Goal: Task Accomplishment & Management: Manage account settings

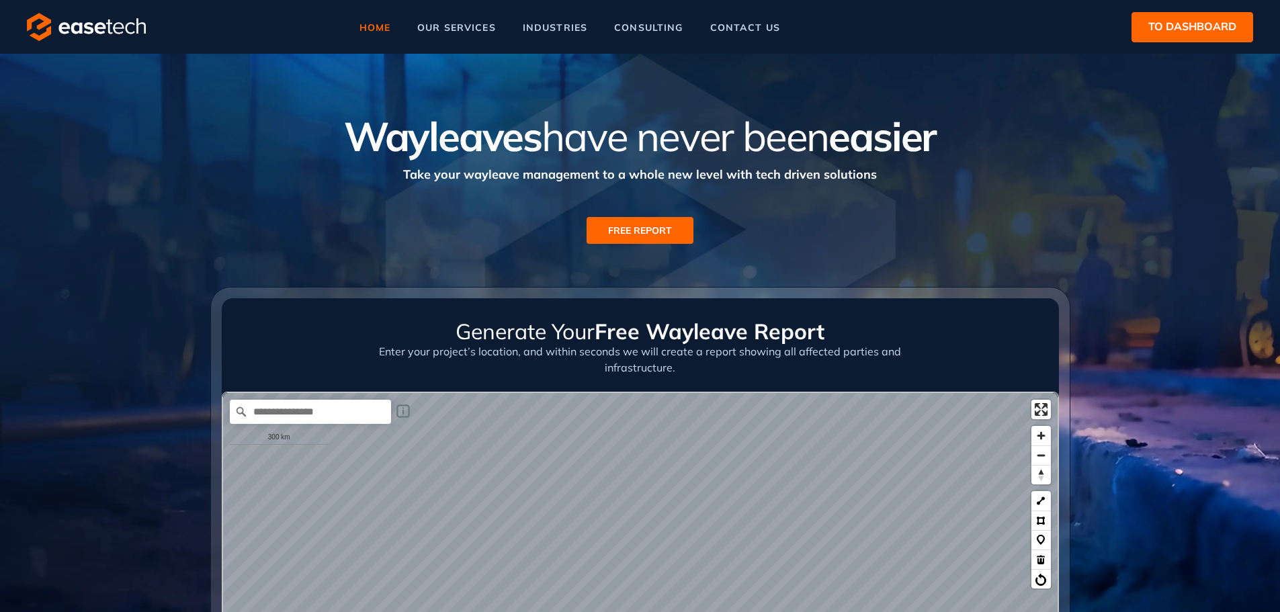
click at [1184, 32] on span "to dashboard" at bounding box center [1192, 26] width 88 height 17
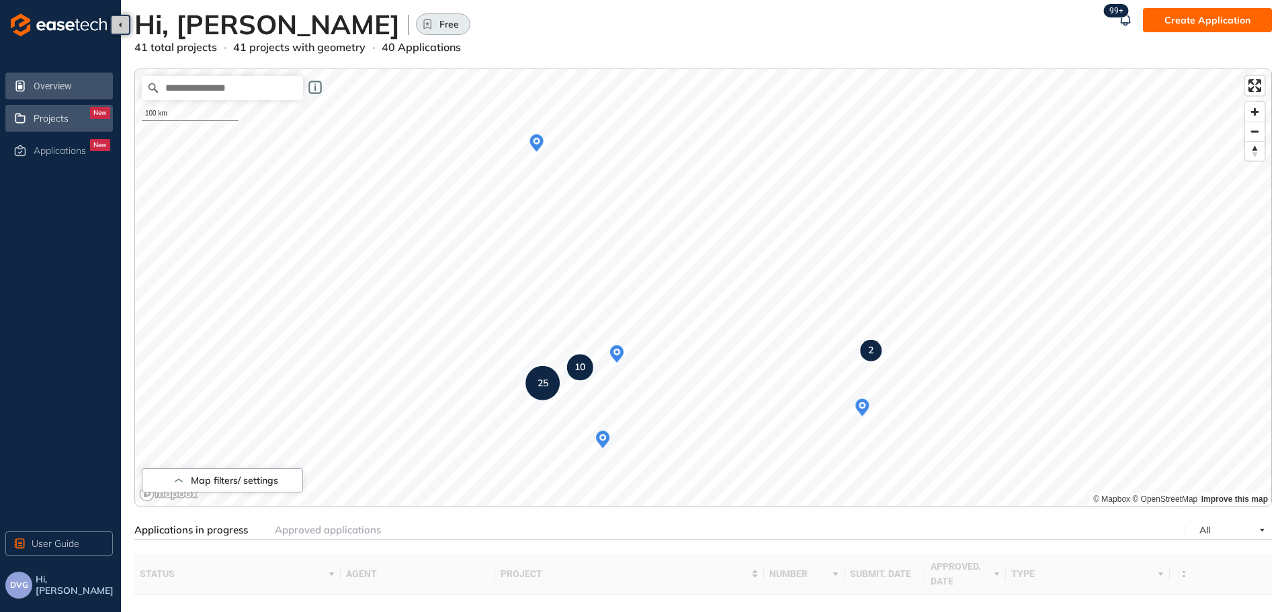
click at [75, 115] on div "Projects New" at bounding box center [72, 118] width 77 height 23
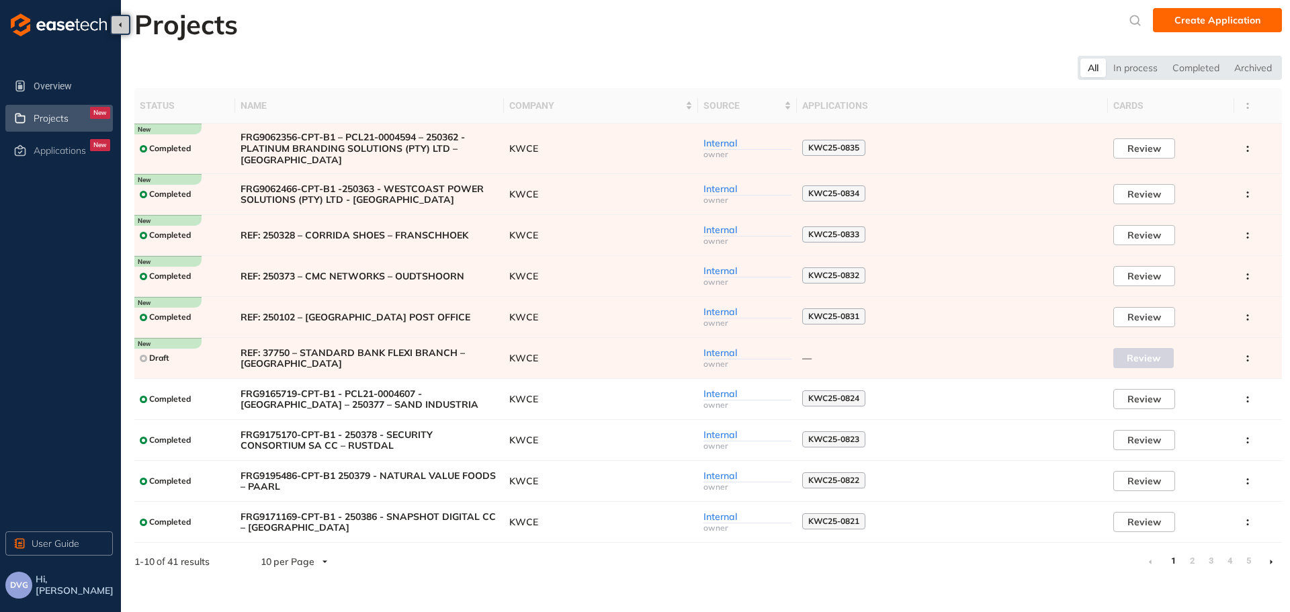
click at [315, 560] on input "search" at bounding box center [289, 562] width 56 height 20
click at [297, 535] on span "per Page" at bounding box center [293, 535] width 41 height 12
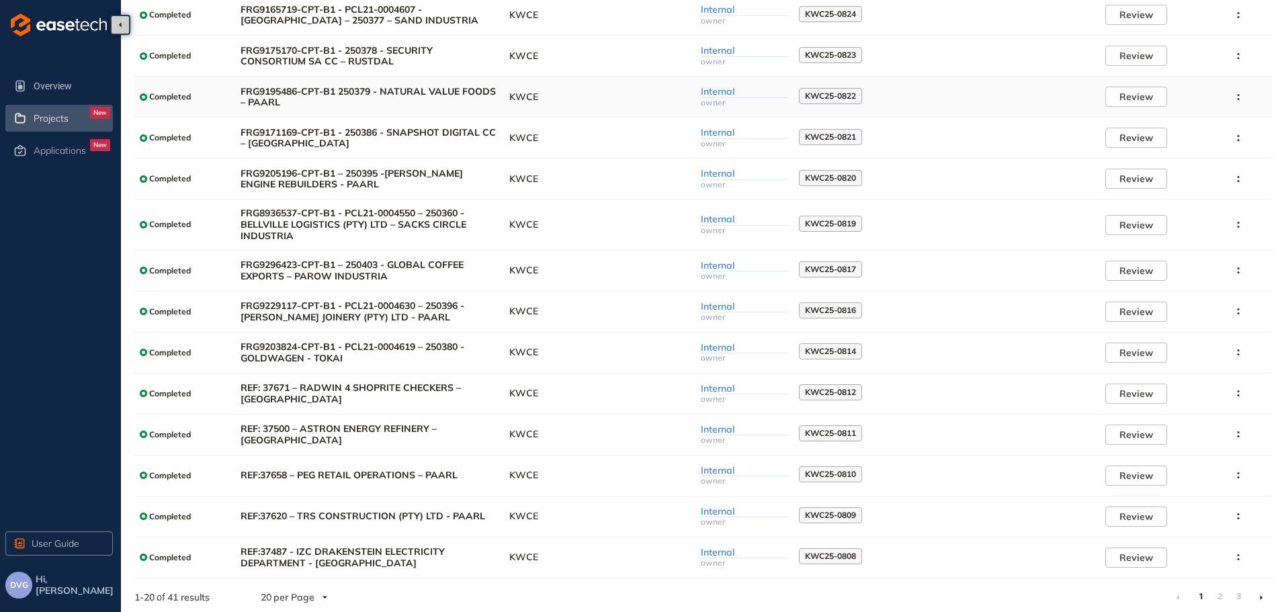
scroll to position [388, 0]
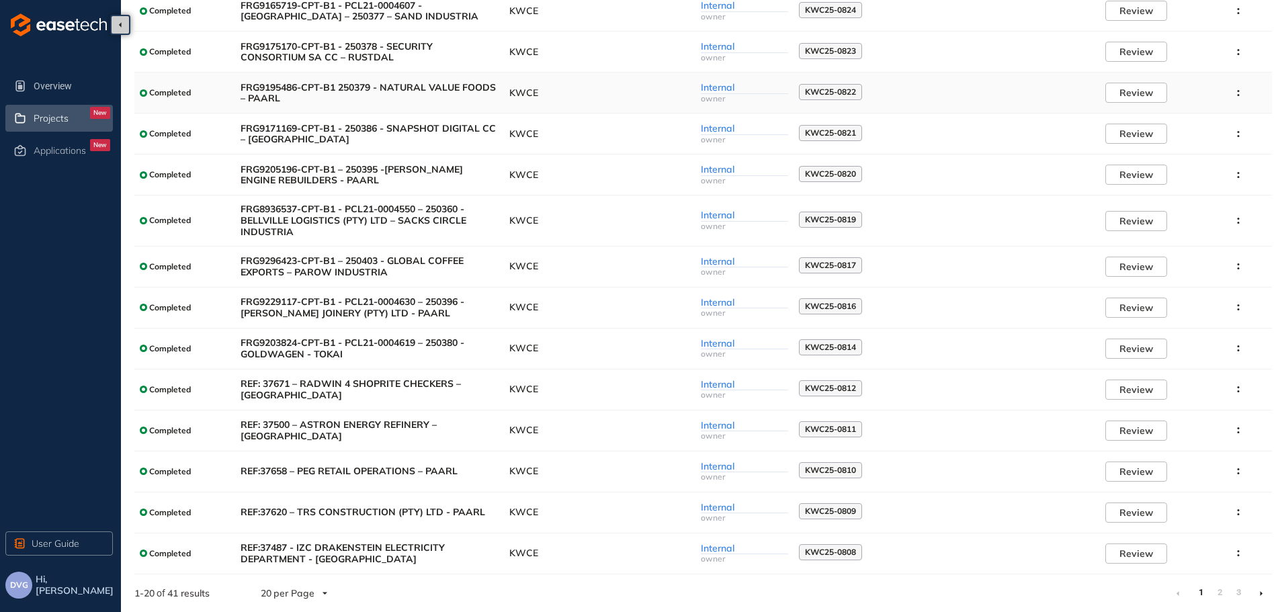
click at [375, 100] on span "FRG9195486-CPT-B1 250379 - NATURAL VALUE FOODS – PAARL" at bounding box center [370, 93] width 258 height 23
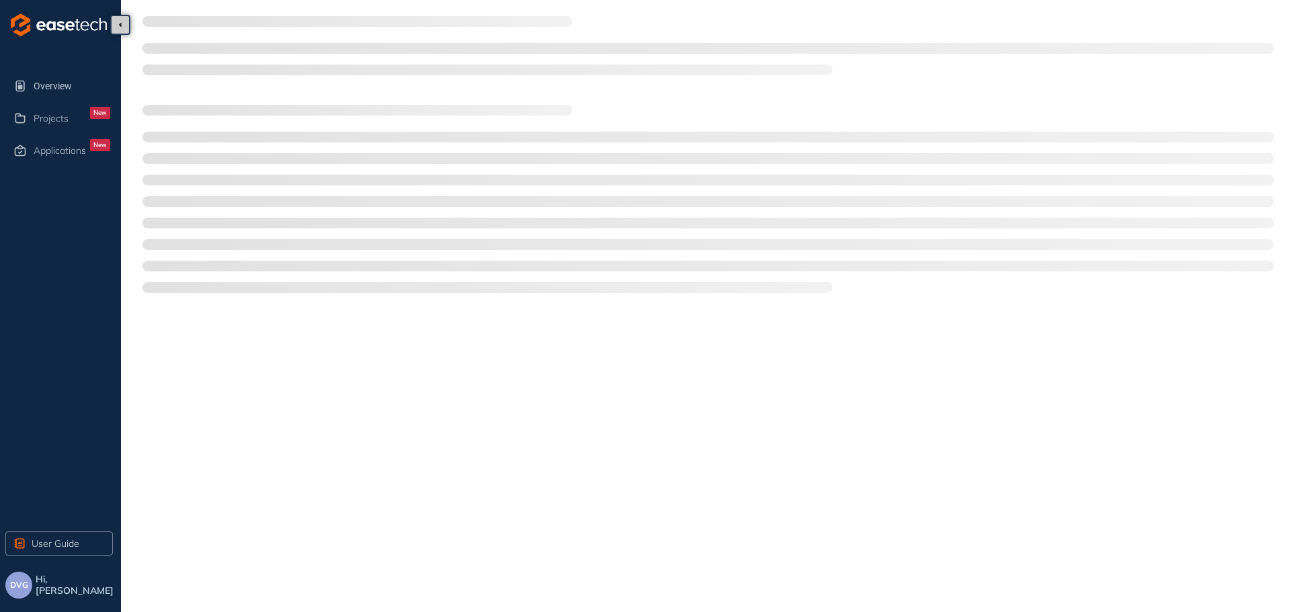
type textarea "**********"
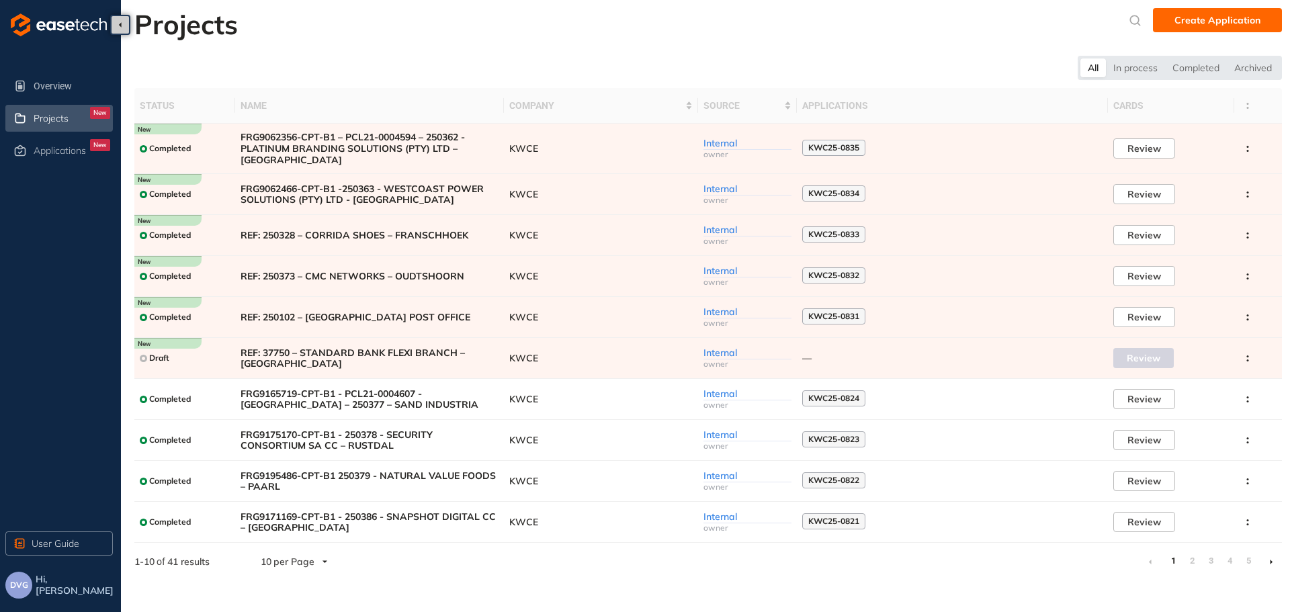
click at [310, 561] on input "search" at bounding box center [289, 562] width 56 height 20
click at [296, 538] on span "per Page" at bounding box center [293, 535] width 41 height 12
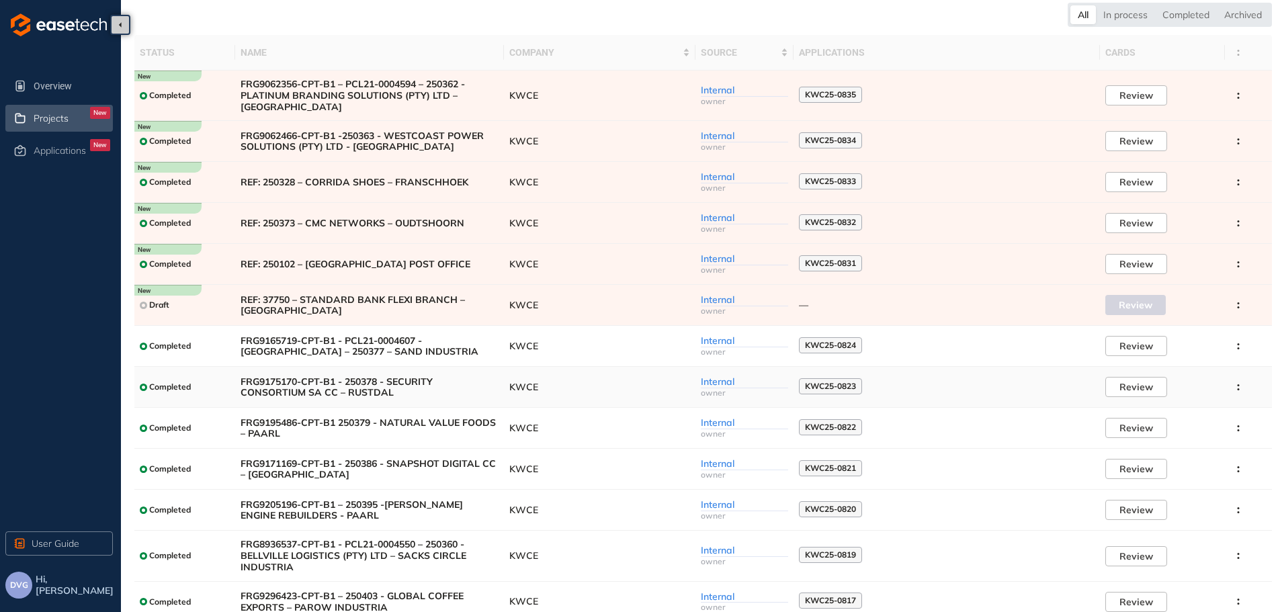
scroll to position [52, 0]
